Goal: Browse casually

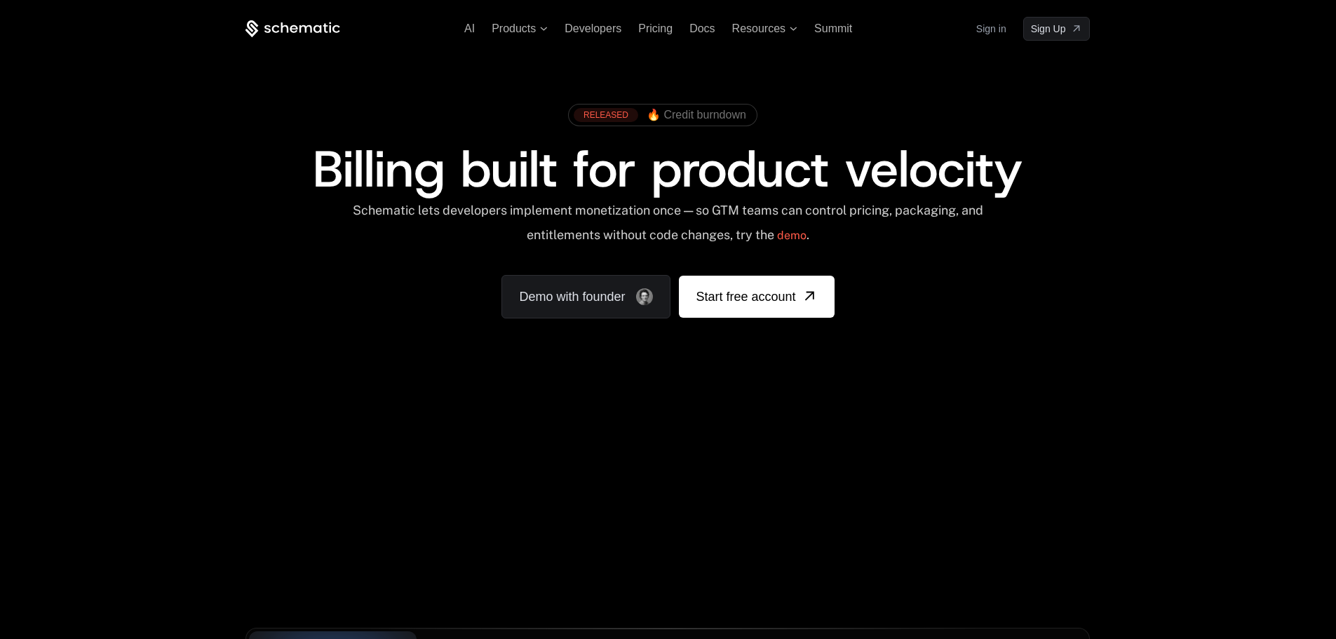
scroll to position [210, 0]
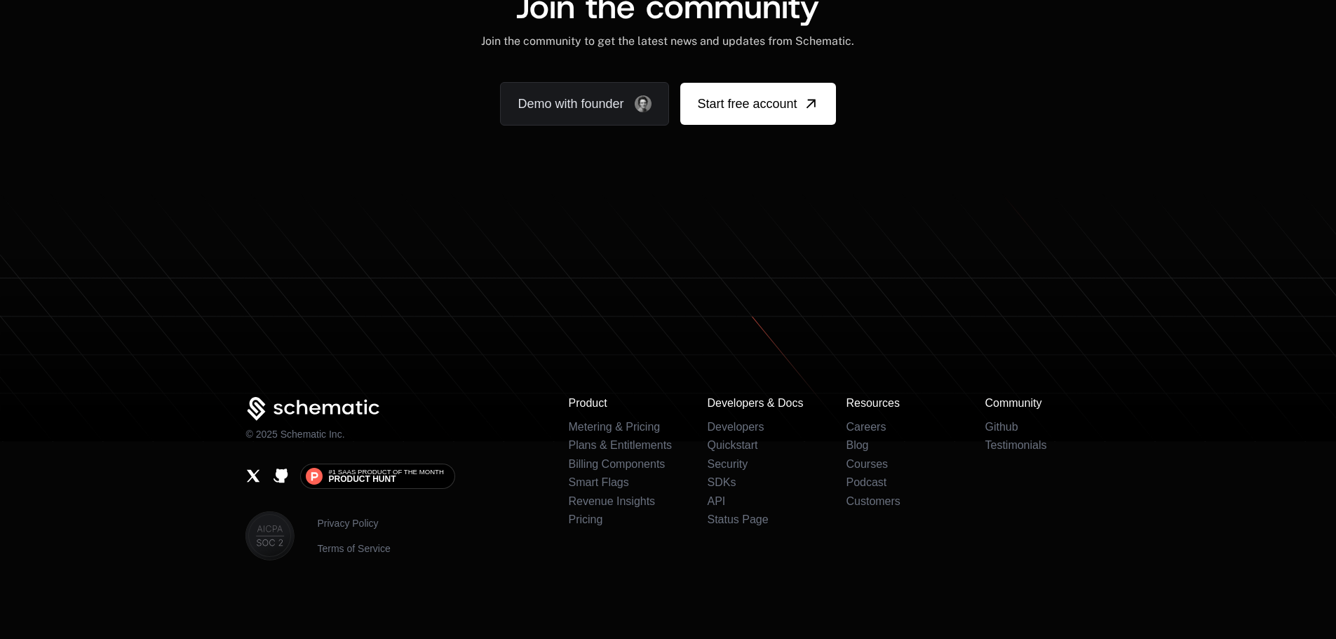
scroll to position [8556, 0]
